Goal: Task Accomplishment & Management: Manage account settings

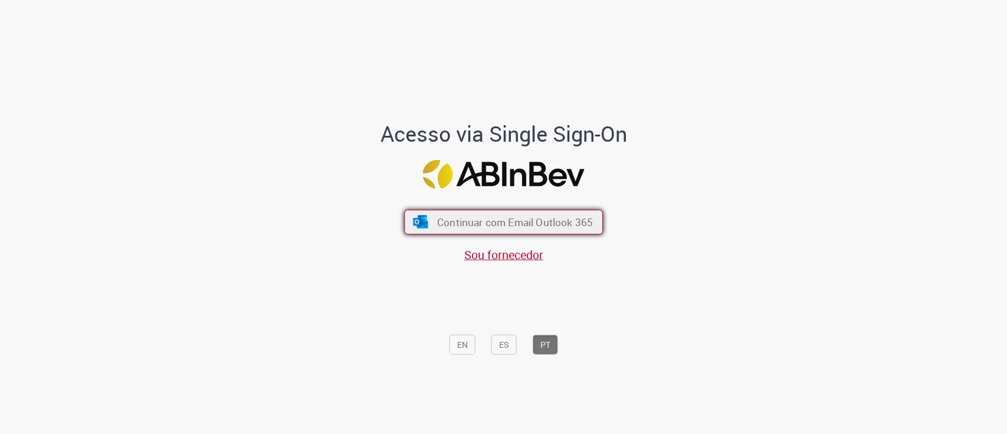
click at [550, 221] on span "Continuar com Email Outlook 365" at bounding box center [515, 222] width 156 height 14
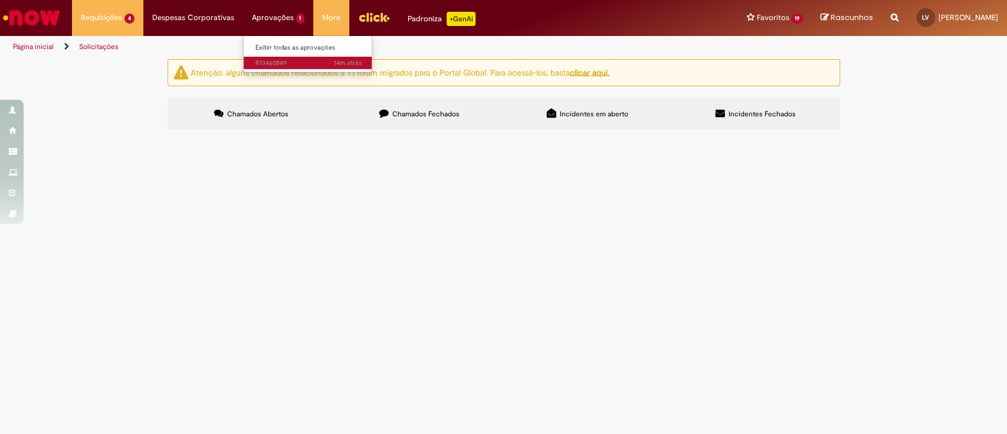
click at [266, 60] on span "14m atrás 14 minutos atrás R13460849" at bounding box center [308, 62] width 106 height 9
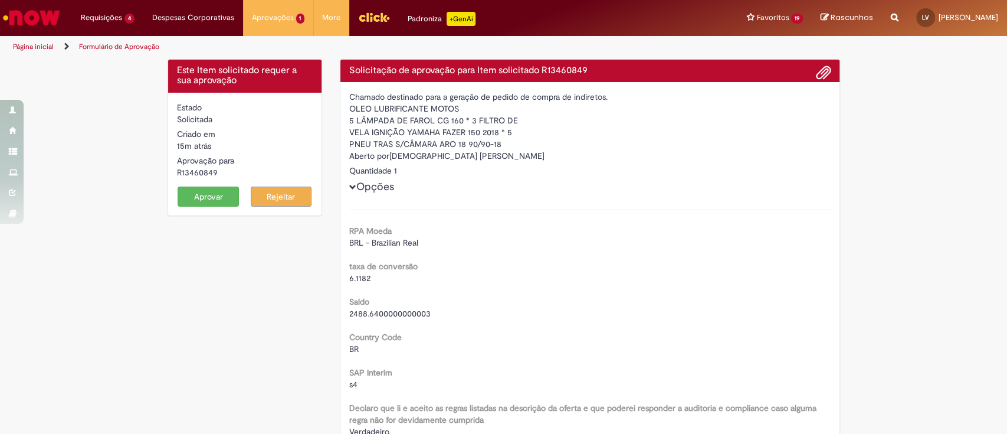
click at [209, 199] on button "Aprovar" at bounding box center [208, 196] width 61 height 20
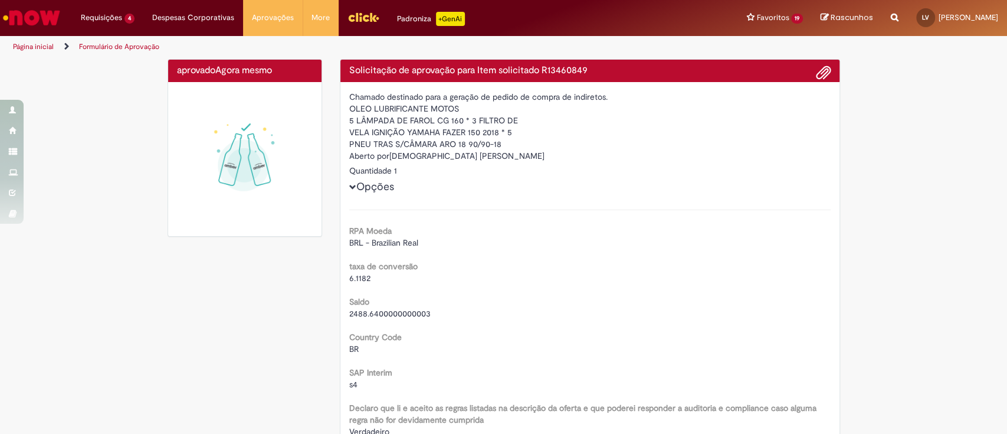
click at [755, 14] on div "Reportar problema Artigos Não encontrou base de conhecimento Catálogo Não foram…" at bounding box center [894, 18] width 25 height 36
click at [755, 18] on icon "Search from all sources" at bounding box center [895, 10] width 8 height 21
click at [755, 18] on input "text" at bounding box center [871, 18] width 54 height 20
type input "*********"
